Goal: Book appointment/travel/reservation

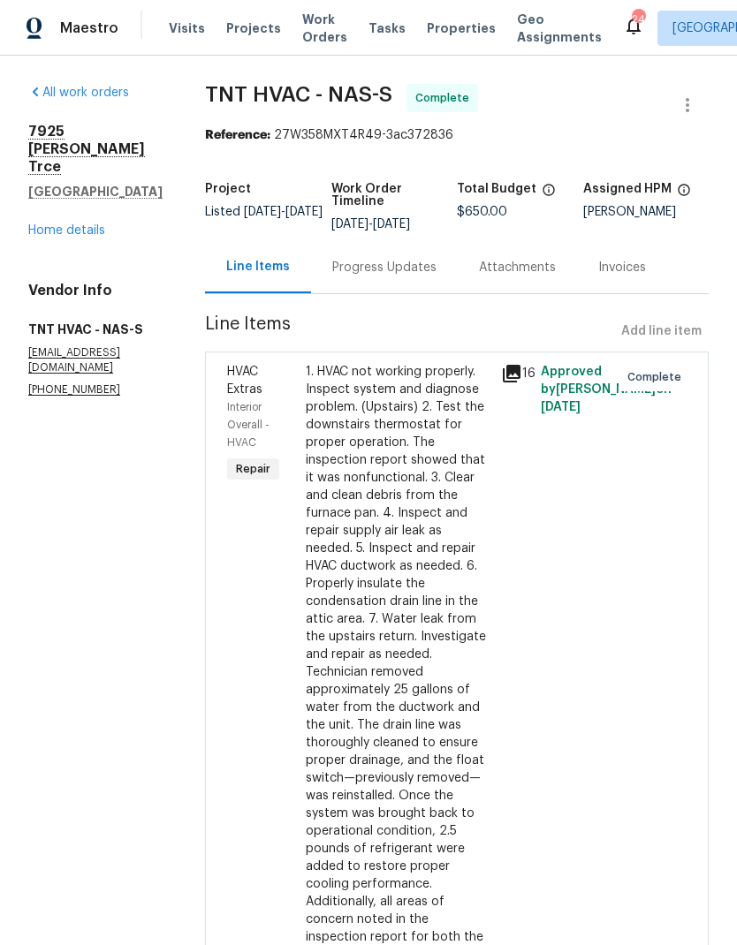
scroll to position [-34, 0]
click at [184, 27] on span "Visits" at bounding box center [187, 28] width 36 height 18
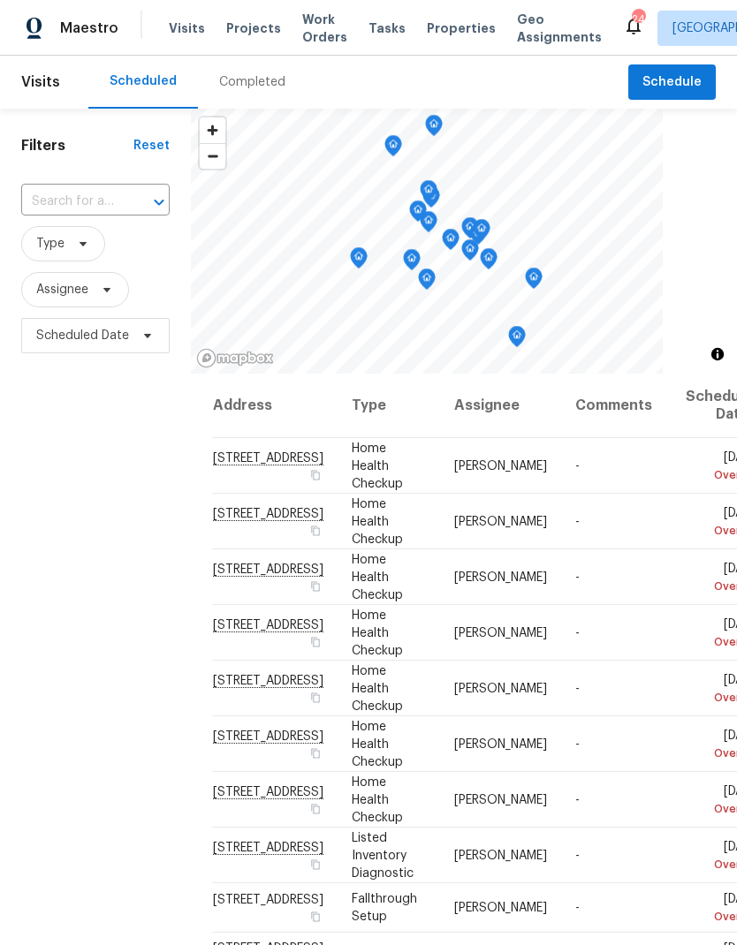
click at [78, 191] on input "text" at bounding box center [70, 201] width 99 height 27
type input "1040 do"
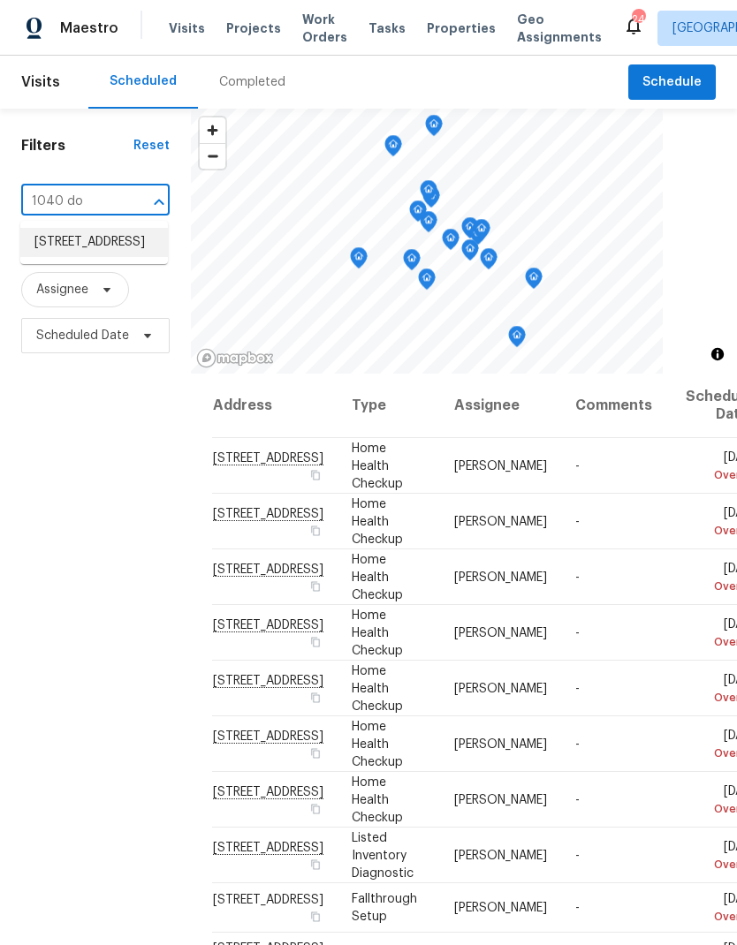
click at [55, 257] on li "1040 Double Tree Ln, Gallatin, TN 37066" at bounding box center [94, 242] width 148 height 29
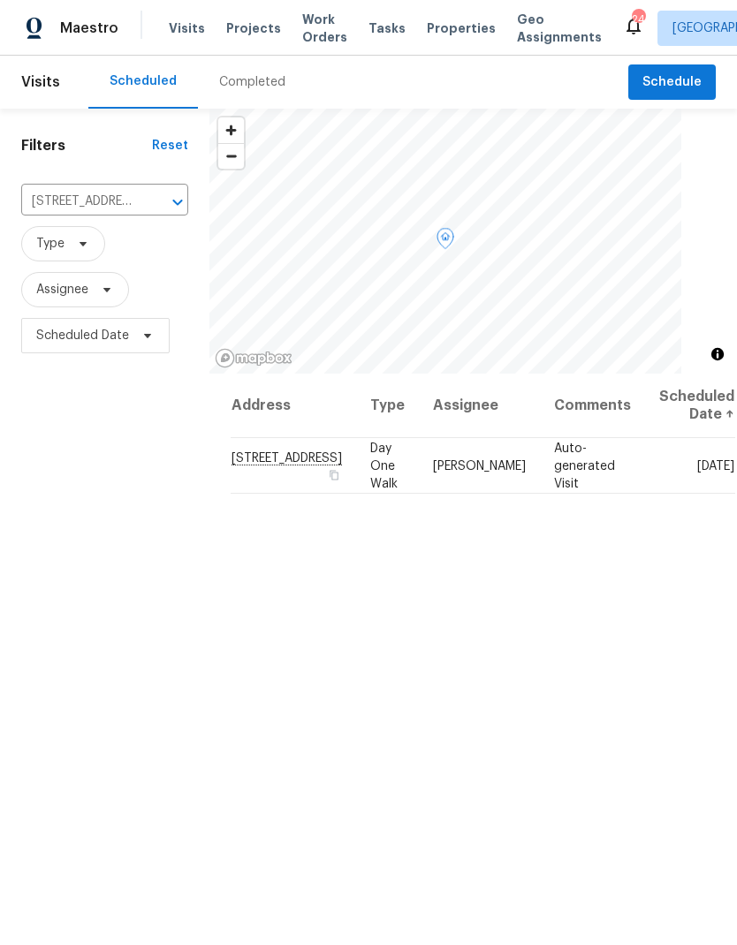
click at [0, 0] on icon at bounding box center [0, 0] width 0 height 0
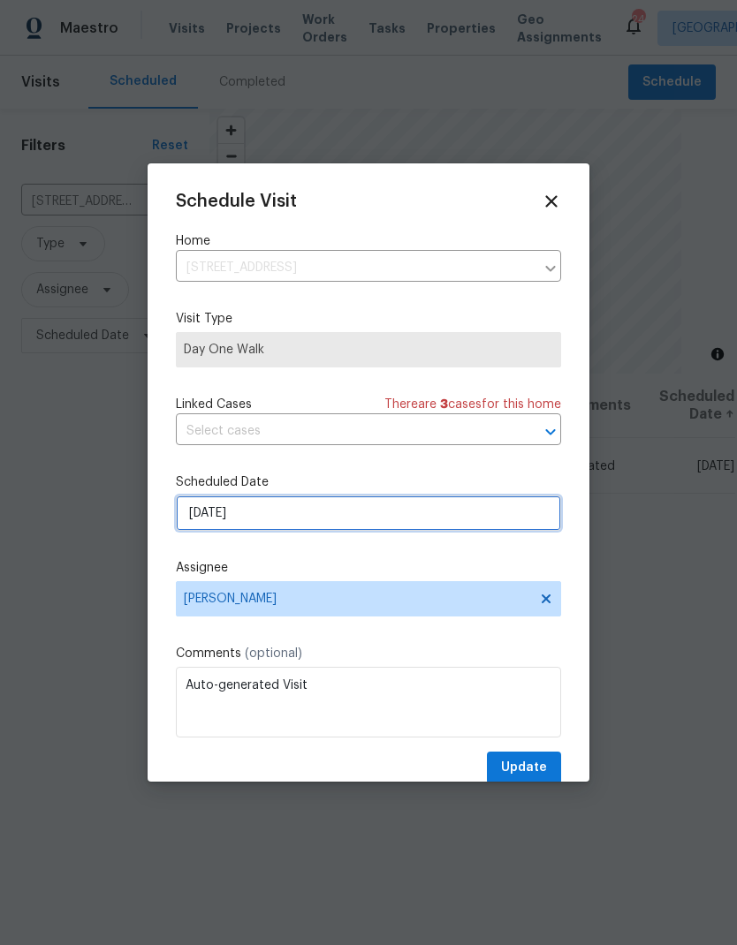
click at [197, 516] on input "8/26/2025" at bounding box center [368, 513] width 385 height 35
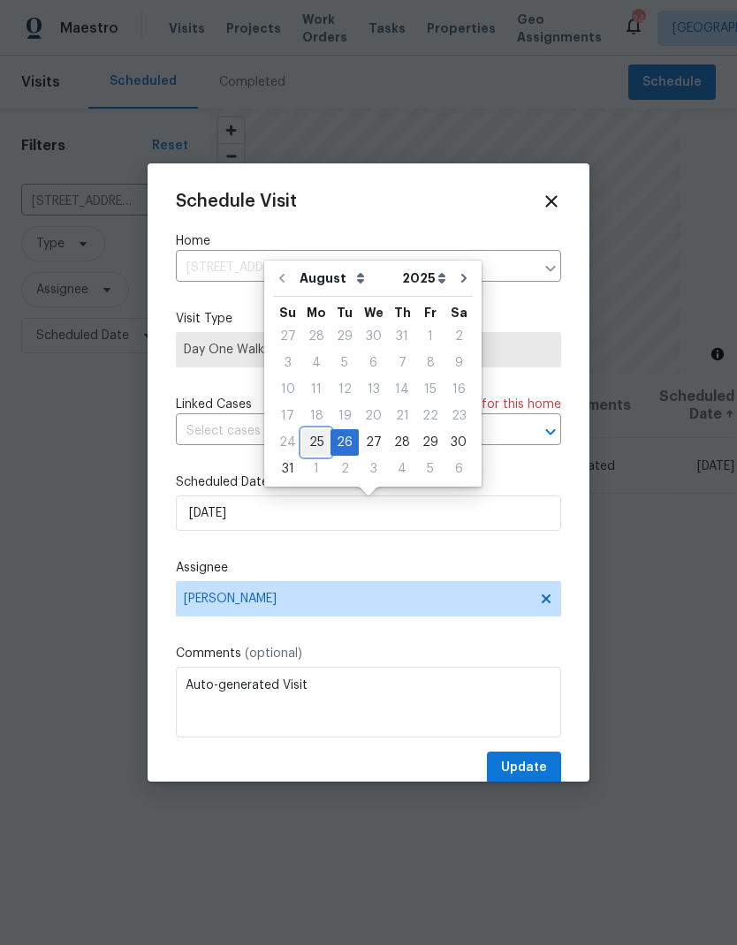
click at [307, 450] on div "25" at bounding box center [316, 442] width 28 height 25
type input "8/25/2025"
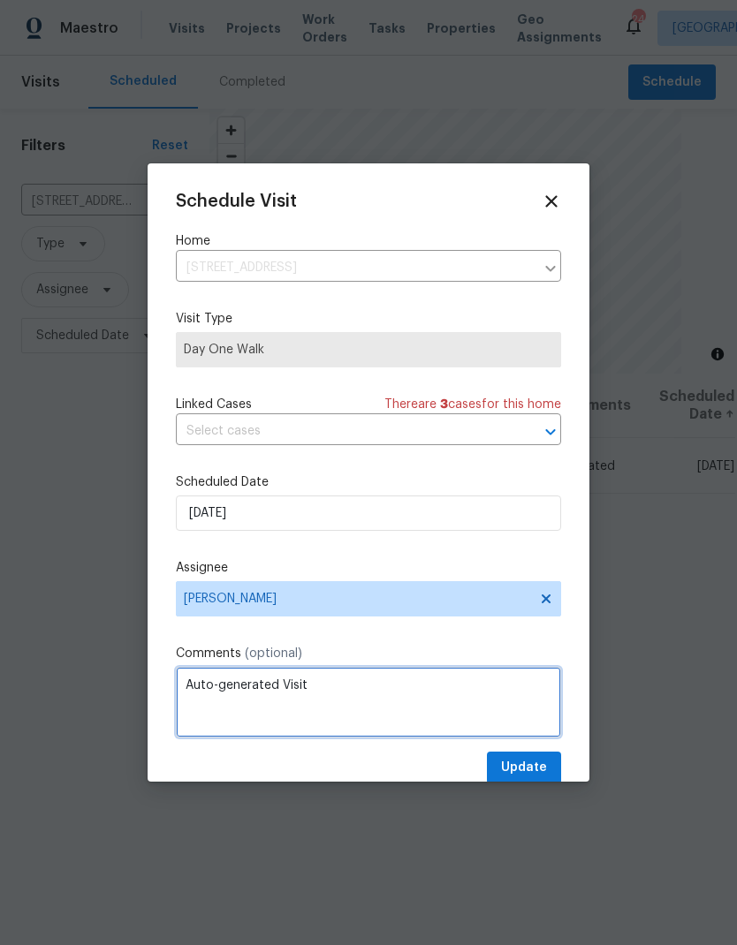
click at [494, 738] on textarea "Auto-generated Visit" at bounding box center [368, 702] width 385 height 71
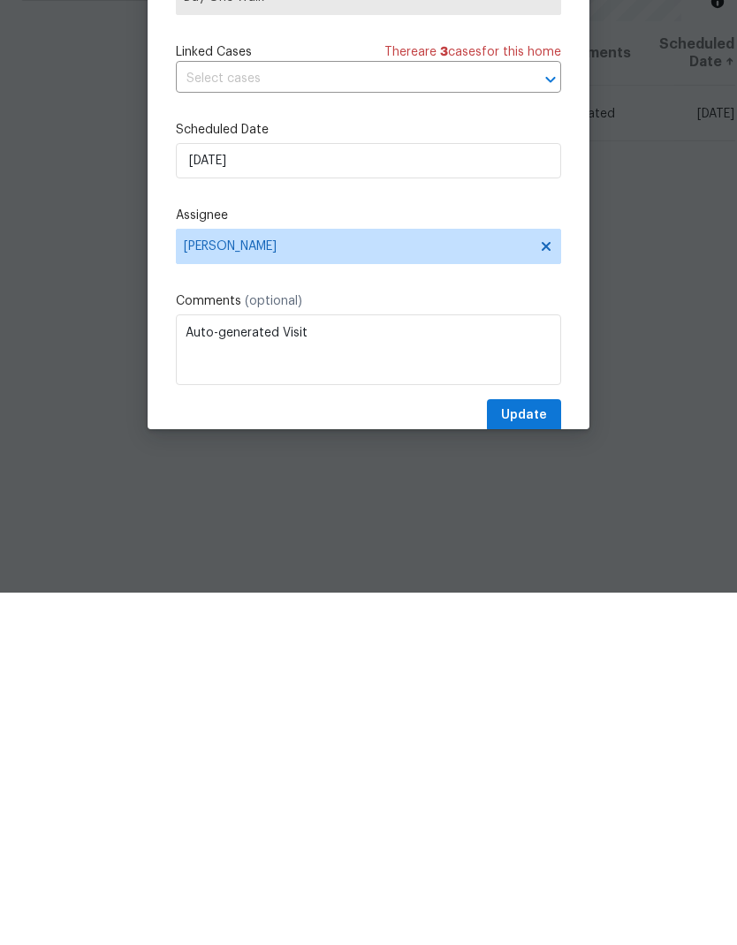
click at [489, 400] on div "Schedule Visit Home 1040 Double Tree Ln, Gallatin, TN 37066 ​ Visit Type Day On…" at bounding box center [368, 488] width 385 height 593
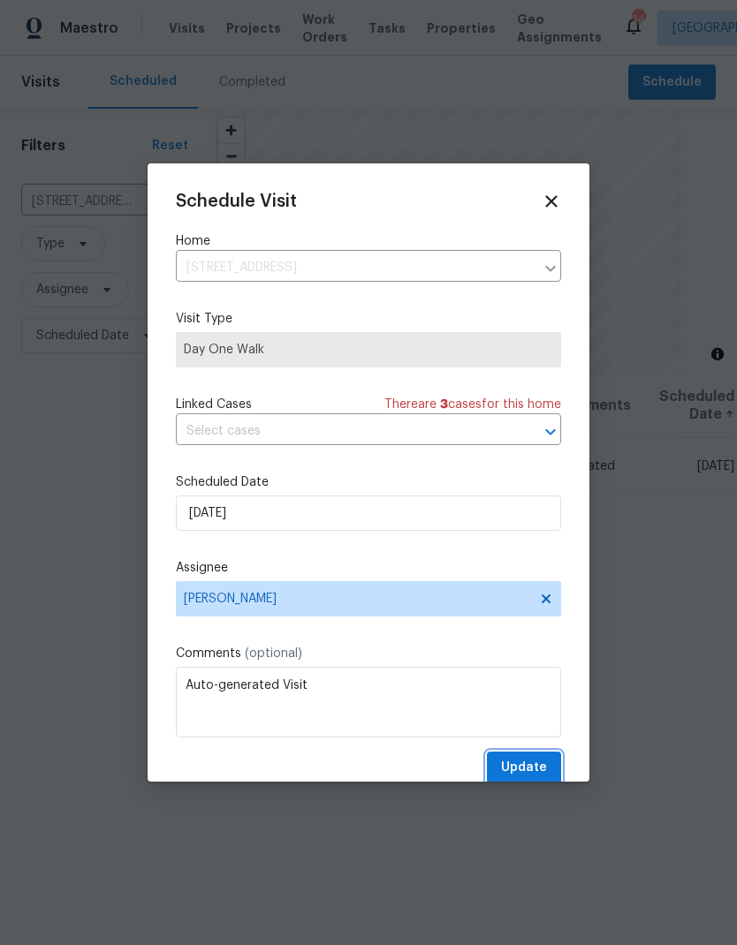
click at [521, 766] on span "Update" at bounding box center [524, 768] width 46 height 22
